Goal: Task Accomplishment & Management: Use online tool/utility

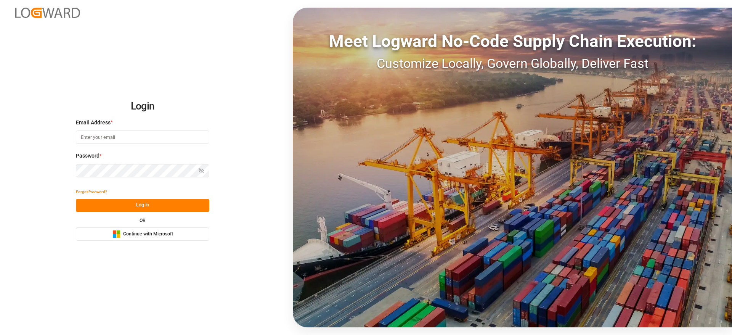
click at [117, 238] on button "Microsoft Logo Continue with Microsoft" at bounding box center [142, 233] width 133 height 13
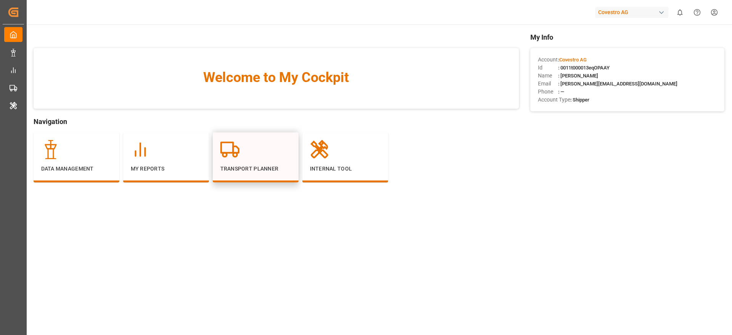
click at [258, 170] on p "Transport Planner" at bounding box center [255, 169] width 71 height 8
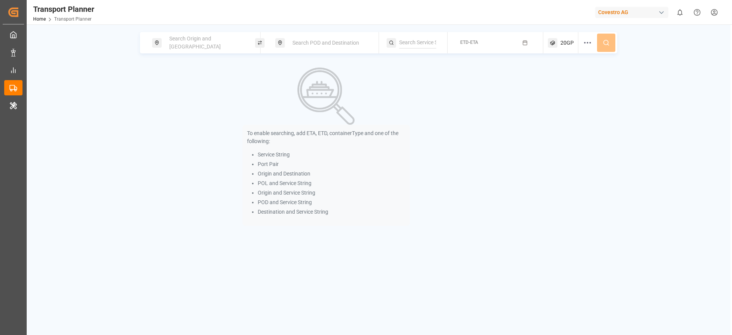
click at [199, 43] on span "Search Origin and [GEOGRAPHIC_DATA]" at bounding box center [194, 42] width 51 height 14
click at [191, 98] on input at bounding box center [199, 103] width 77 height 11
click at [196, 79] on input at bounding box center [199, 84] width 77 height 11
click at [197, 98] on input at bounding box center [199, 103] width 77 height 11
paste input "BEANR"
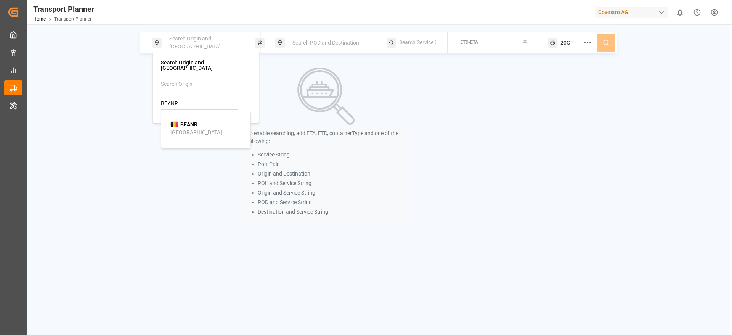
type input "BEANR"
click at [199, 120] on div "BEANR [GEOGRAPHIC_DATA]" at bounding box center [207, 128] width 74 height 16
click at [318, 40] on span "Search POD and Destination" at bounding box center [325, 43] width 67 height 6
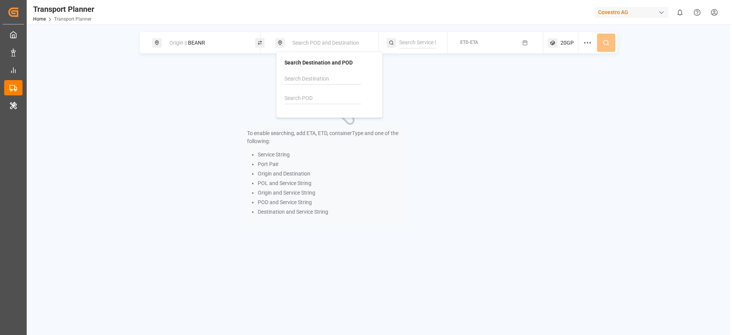
click at [303, 101] on input at bounding box center [322, 98] width 77 height 11
click at [317, 100] on input at bounding box center [322, 98] width 77 height 11
paste input "AEJEA"
type input "AEJEA"
click at [313, 117] on b "AEJEA" at bounding box center [312, 119] width 16 height 6
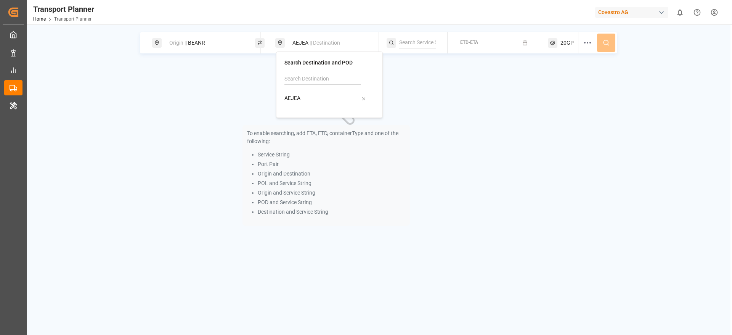
click at [480, 41] on button "ETD-ETA" at bounding box center [495, 42] width 87 height 15
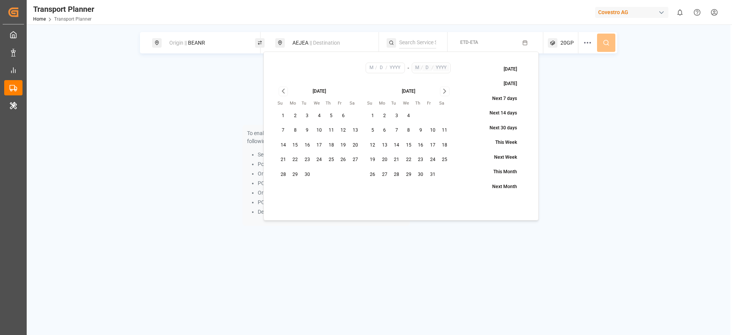
click at [303, 115] on button "3" at bounding box center [307, 116] width 12 height 12
type input "9"
type input "3"
type input "2025"
click at [409, 174] on button "29" at bounding box center [409, 174] width 12 height 12
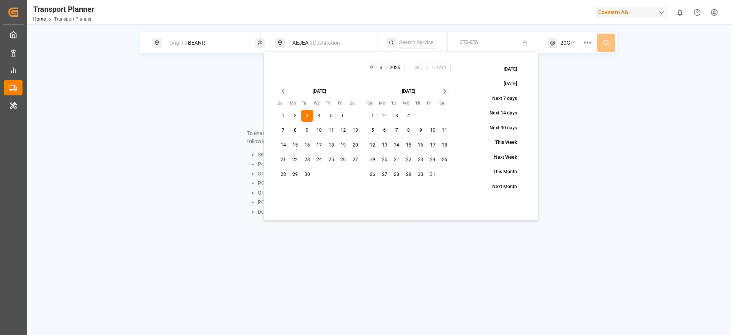
type input "10"
type input "29"
type input "2025"
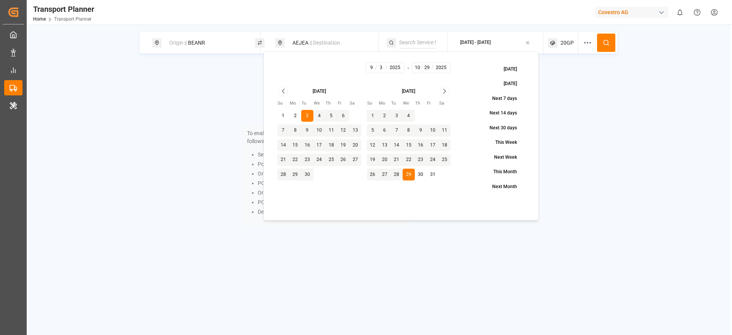
click at [631, 92] on div "Origin || BEANR AEJEA || Destination [DATE] - [DATE] 20GP To enable searching, …" at bounding box center [379, 131] width 704 height 198
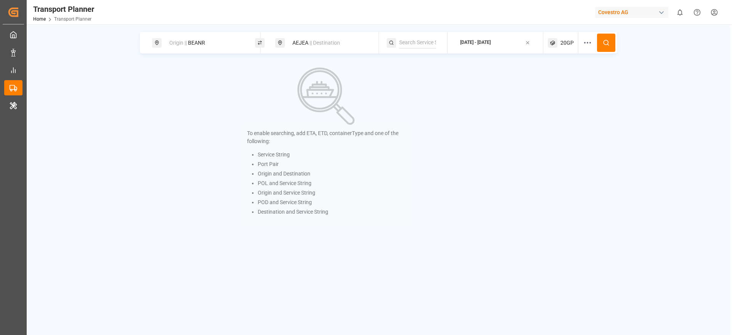
click at [611, 48] on button at bounding box center [606, 43] width 18 height 18
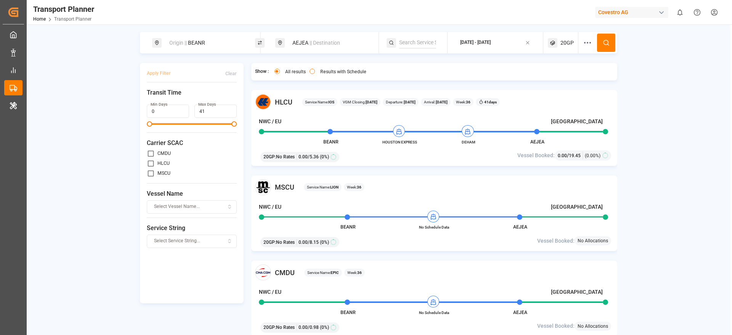
click at [336, 70] on label "Results with Schedule" at bounding box center [343, 71] width 46 height 5
click at [315, 70] on button "Results with Schedule" at bounding box center [312, 71] width 5 height 5
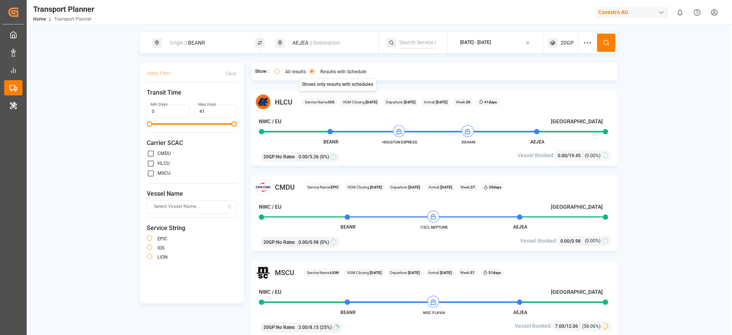
click at [168, 152] on label "CMDU" at bounding box center [163, 153] width 13 height 5
click at [154, 154] on input "primary checkbox" at bounding box center [151, 153] width 8 height 8
checkbox input "true"
click at [149, 239] on button "button" at bounding box center [149, 237] width 5 height 5
click at [152, 71] on button "Apply Filter" at bounding box center [159, 73] width 24 height 13
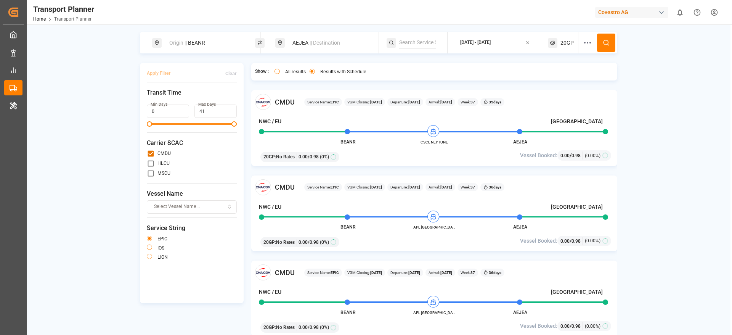
click at [279, 98] on span "CMDU" at bounding box center [285, 102] width 20 height 10
copy span "CMDU"
drag, startPoint x: 323, startPoint y: 55, endPoint x: 326, endPoint y: 33, distance: 21.9
click at [326, 33] on div "Origin || BEANR AEJEA || Destination [DATE] - [DATE] 20GP Apply Filter Clear Tr…" at bounding box center [379, 195] width 704 height 326
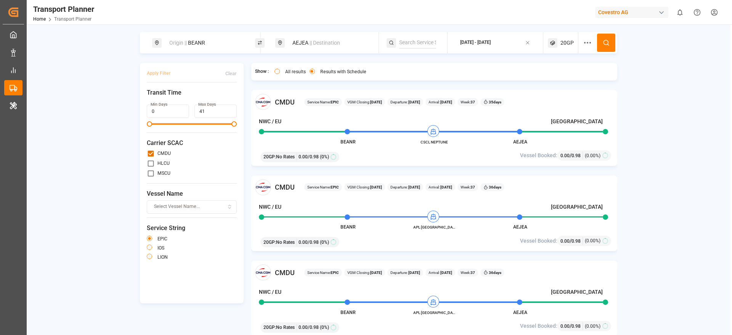
click at [313, 33] on div "AEJEA || Destination" at bounding box center [326, 42] width 103 height 21
click at [303, 39] on div "AEJEA || Destination" at bounding box center [329, 43] width 82 height 14
click at [367, 98] on div "AEJEA" at bounding box center [329, 98] width 90 height 11
click at [362, 98] on icon at bounding box center [363, 98] width 5 height 5
click at [287, 96] on input at bounding box center [322, 98] width 77 height 11
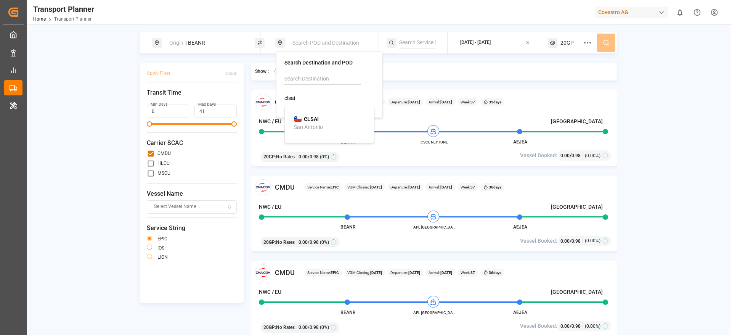
click at [342, 122] on div "CLSAI San Antonio" at bounding box center [331, 123] width 74 height 16
type input "CLSAI"
click at [610, 43] on button at bounding box center [606, 43] width 18 height 18
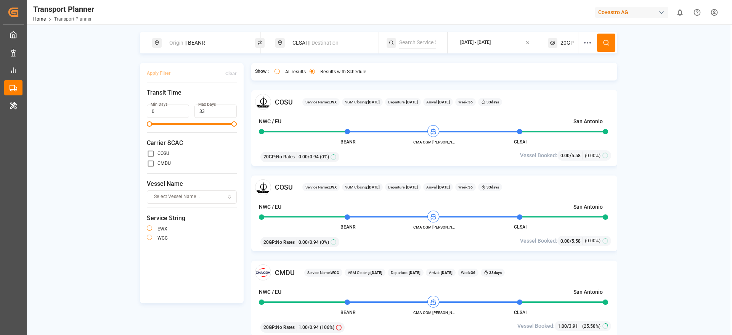
click at [559, 40] on div "20GP" at bounding box center [563, 42] width 30 height 21
click at [559, 76] on div "20GP" at bounding box center [551, 79] width 37 height 8
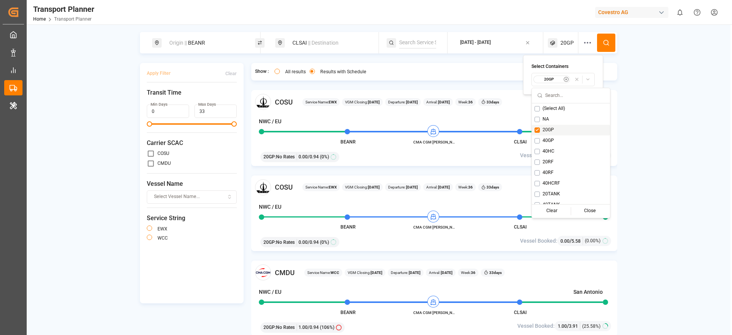
click at [547, 130] on span "20GP" at bounding box center [547, 130] width 11 height 7
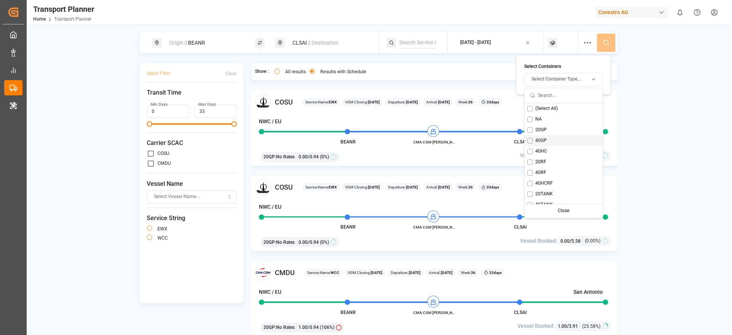
click at [542, 144] on div "40GP" at bounding box center [564, 140] width 78 height 11
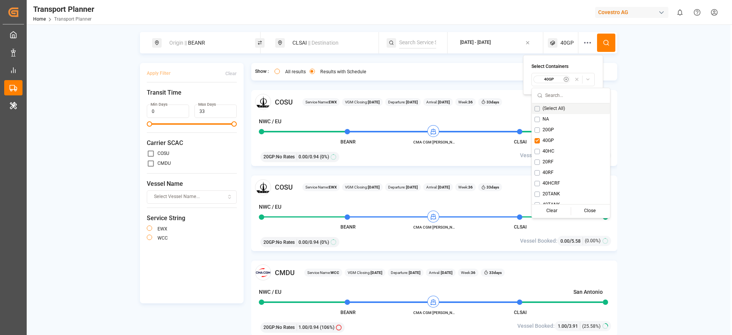
click at [611, 39] on button at bounding box center [606, 43] width 18 height 18
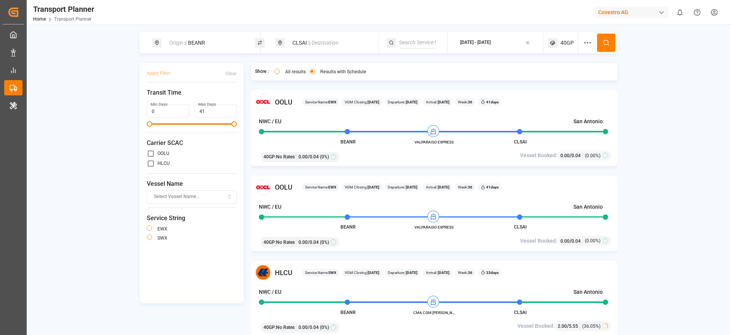
click at [156, 153] on div "OOLU" at bounding box center [192, 153] width 90 height 8
click at [149, 152] on input "primary checkbox" at bounding box center [151, 153] width 8 height 8
checkbox input "true"
click at [157, 228] on div "EWX" at bounding box center [192, 229] width 90 height 9
click at [149, 228] on button "button" at bounding box center [149, 227] width 5 height 5
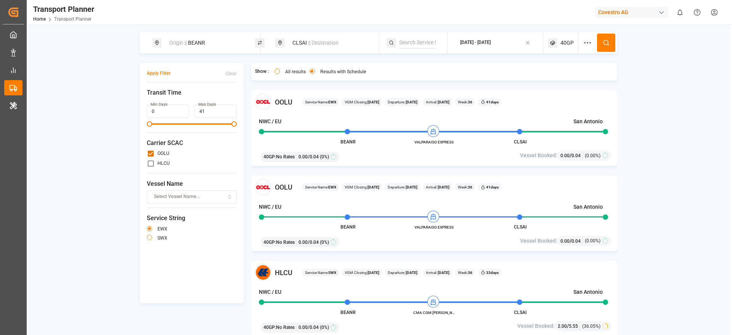
click at [158, 72] on button "Apply Filter" at bounding box center [159, 73] width 24 height 13
click at [286, 100] on span "OOLU" at bounding box center [284, 102] width 18 height 10
copy span "OOLU"
click at [684, 92] on div "Origin || BEANR CLSAI || Destination [DATE] - [DATE] 40GP Apply Filter Clear Tr…" at bounding box center [379, 195] width 704 height 326
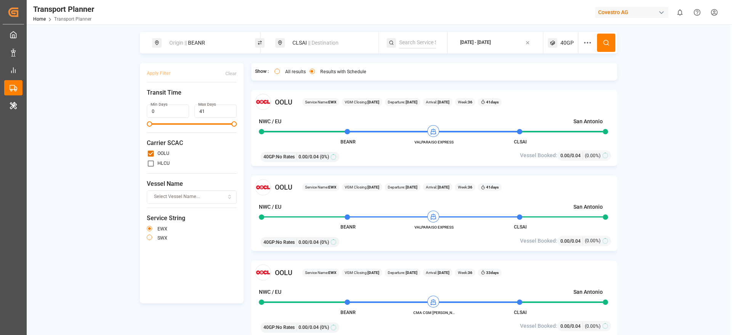
click at [277, 105] on span "OOLU" at bounding box center [284, 102] width 18 height 10
copy span "OOLU"
click at [553, 41] on icon at bounding box center [552, 43] width 4 height 4
click at [557, 81] on small "40GP" at bounding box center [549, 79] width 27 height 5
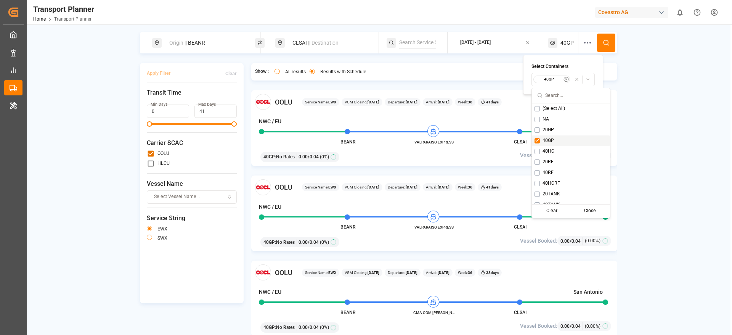
click at [549, 141] on span "40GP" at bounding box center [547, 140] width 11 height 7
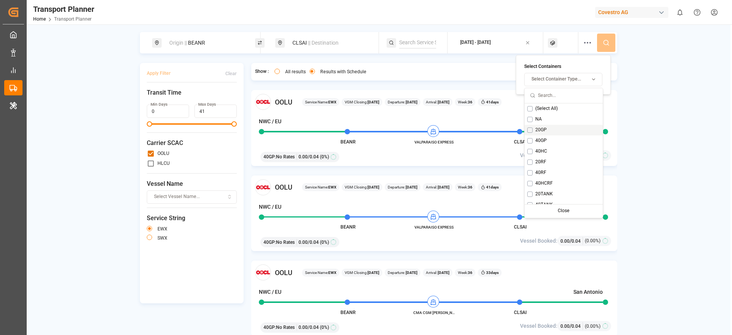
click at [548, 129] on div "20GP" at bounding box center [564, 130] width 78 height 11
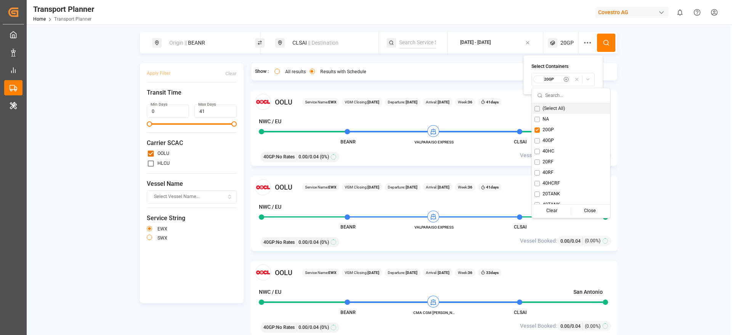
click at [614, 42] on button at bounding box center [606, 43] width 18 height 18
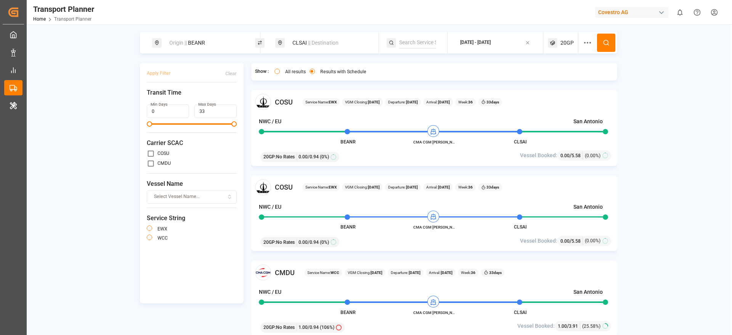
click at [153, 163] on input "primary checkbox" at bounding box center [151, 163] width 8 height 8
checkbox input "true"
click at [167, 239] on label "WCC" at bounding box center [162, 238] width 10 height 5
click at [160, 239] on label "WCC" at bounding box center [162, 238] width 10 height 5
click at [149, 235] on button "button" at bounding box center [149, 236] width 5 height 5
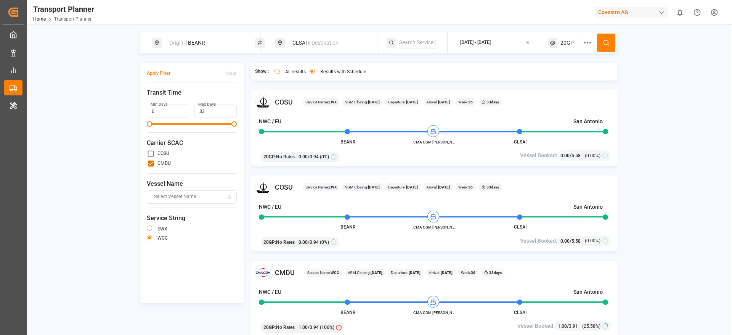
click at [611, 41] on button at bounding box center [606, 43] width 18 height 18
click at [159, 153] on label "COSU" at bounding box center [163, 153] width 12 height 5
click at [160, 154] on label "COSU" at bounding box center [163, 153] width 12 height 5
click at [150, 154] on input "primary checkbox" at bounding box center [151, 153] width 8 height 8
checkbox input "true"
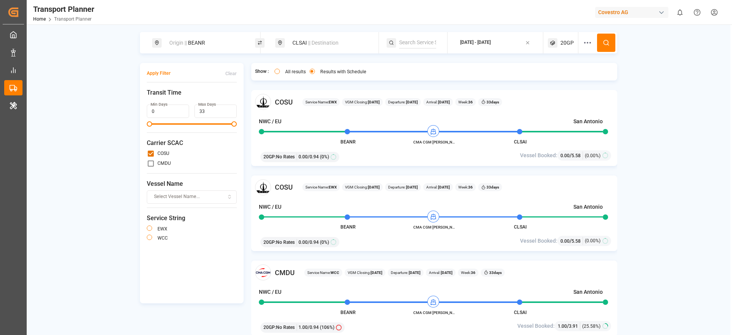
click at [151, 236] on button "button" at bounding box center [149, 236] width 5 height 5
click at [155, 74] on button "Apply Filter" at bounding box center [159, 73] width 24 height 13
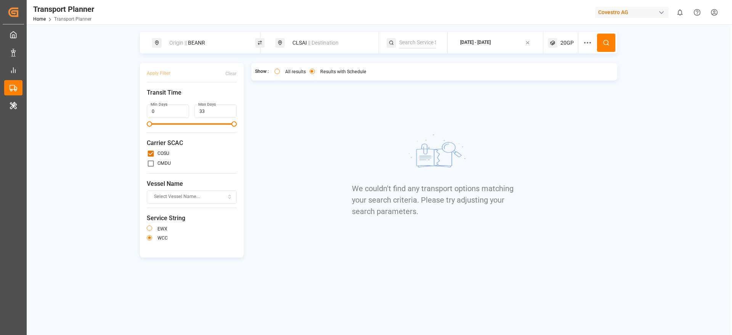
click at [149, 165] on input "primary checkbox" at bounding box center [151, 163] width 8 height 8
checkbox input "true"
click at [150, 155] on input "primary checkbox" at bounding box center [151, 153] width 8 height 8
checkbox input "false"
click at [610, 37] on button at bounding box center [606, 43] width 18 height 18
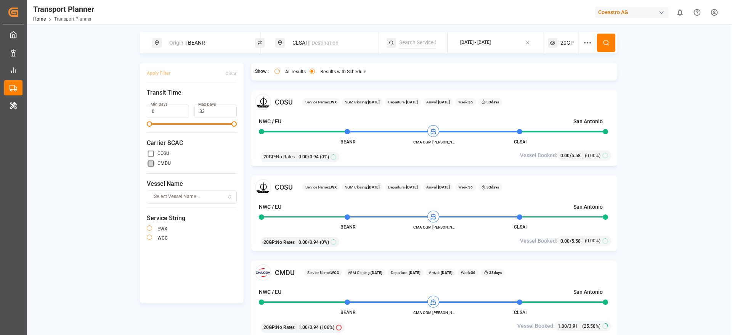
click at [148, 163] on input "primary checkbox" at bounding box center [151, 163] width 8 height 8
checkbox input "true"
click at [149, 239] on button "button" at bounding box center [149, 236] width 5 height 5
click at [158, 75] on button "Apply Filter" at bounding box center [159, 73] width 24 height 13
click at [281, 102] on span "CMDU" at bounding box center [285, 102] width 20 height 10
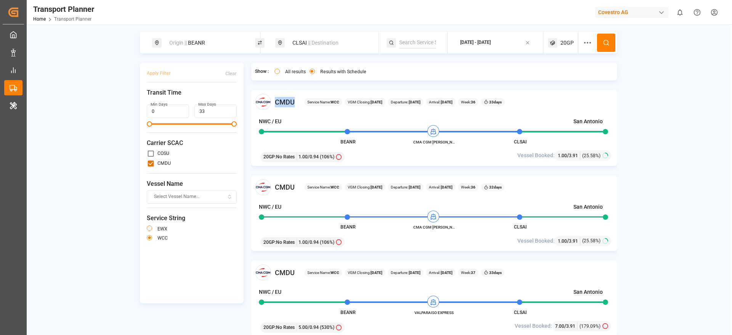
click at [281, 102] on span "CMDU" at bounding box center [285, 102] width 20 height 10
copy span "CMDU"
